Goal: Navigation & Orientation: Find specific page/section

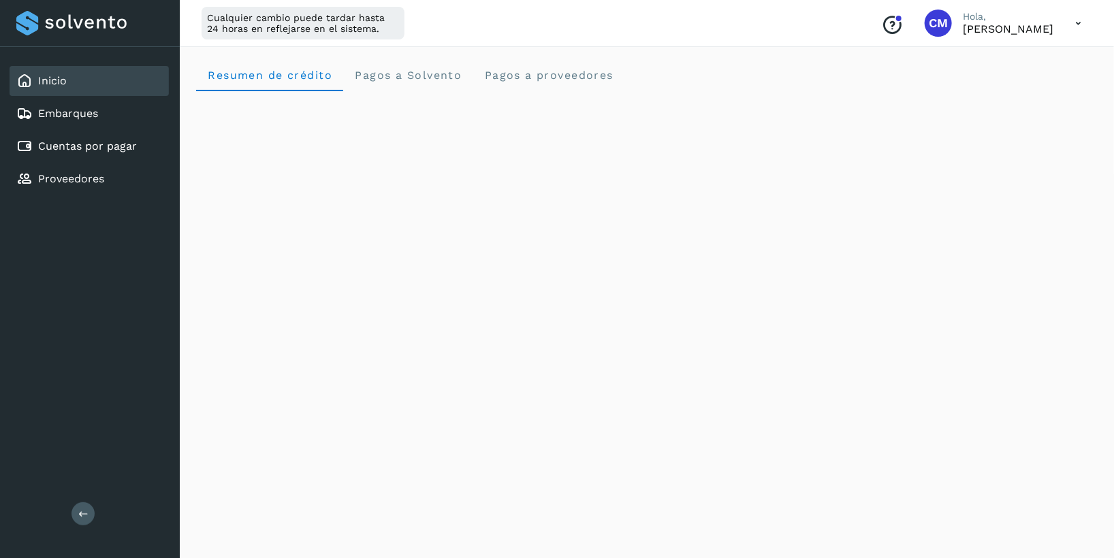
click at [42, 284] on div "Inicio Embarques Cuentas por pagar Proveedores Salir" at bounding box center [90, 279] width 180 height 558
click at [39, 174] on link "Proveedores" at bounding box center [71, 178] width 66 height 13
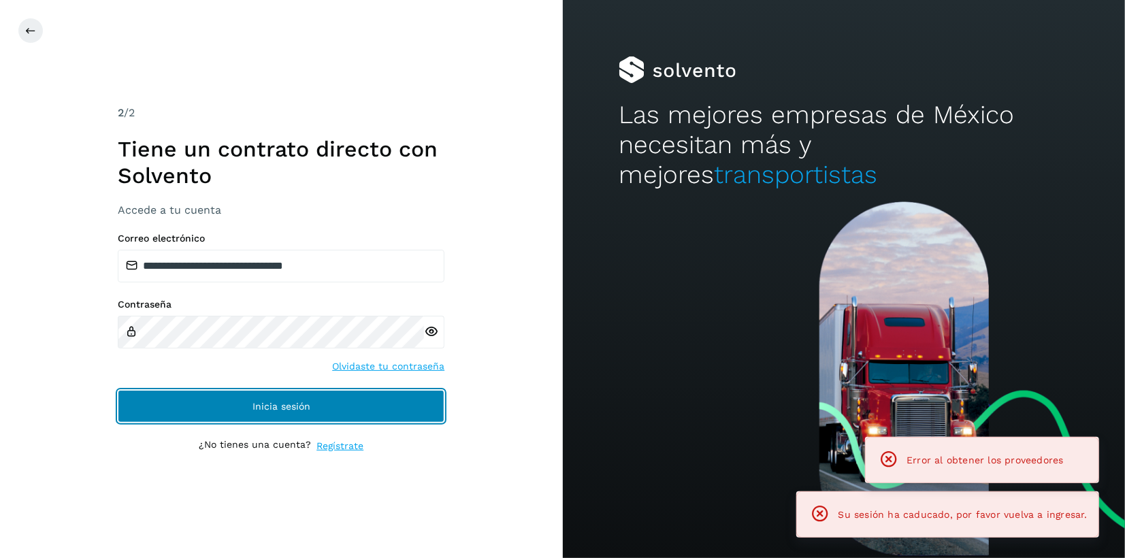
click at [218, 415] on button "Inicia sesión" at bounding box center [281, 406] width 327 height 33
